Goal: Task Accomplishment & Management: Manage account settings

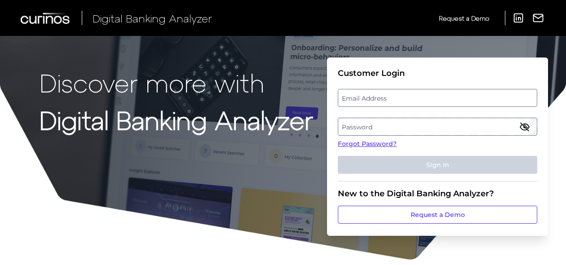
click at [405, 99] on label "Email Address" at bounding box center [437, 98] width 198 height 16
click at [405, 99] on input "email" at bounding box center [437, 98] width 199 height 18
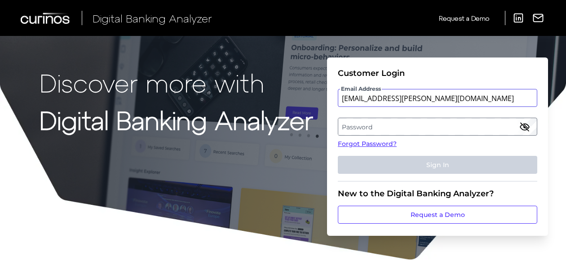
type input "[EMAIL_ADDRESS][PERSON_NAME][DOMAIN_NAME]"
click at [428, 127] on label "Password" at bounding box center [437, 127] width 198 height 16
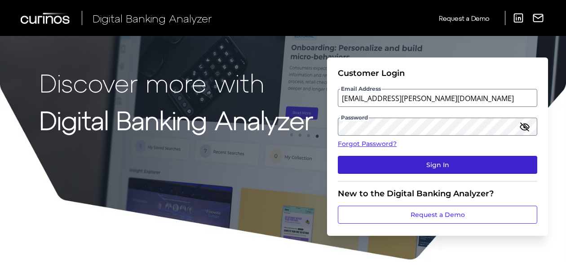
click at [445, 158] on button "Sign In" at bounding box center [437, 165] width 199 height 18
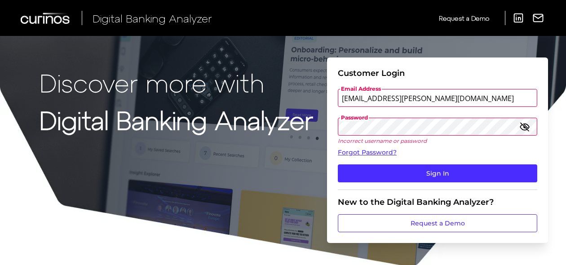
click at [338, 164] on button "Sign In" at bounding box center [437, 173] width 199 height 18
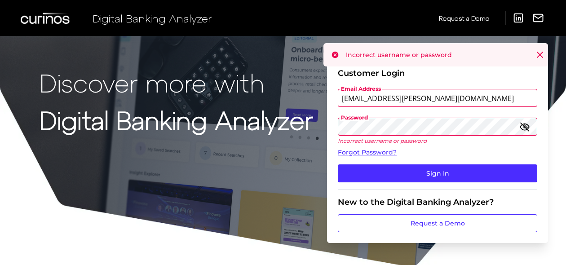
click at [528, 125] on icon "button" at bounding box center [524, 126] width 11 height 11
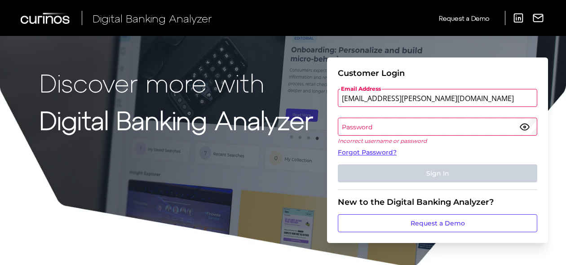
click at [440, 123] on label "Password" at bounding box center [437, 127] width 198 height 16
